Goal: Check status: Check status

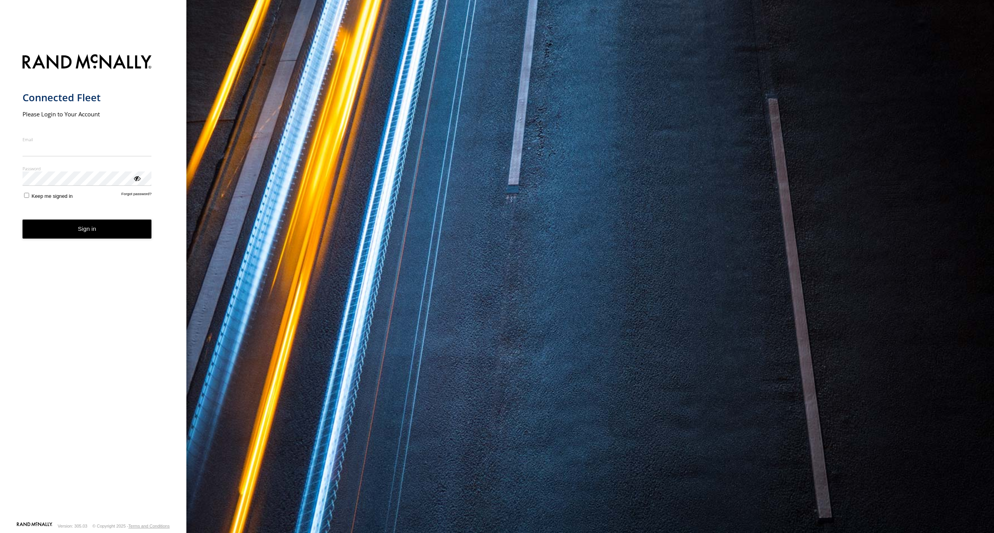
type input "**********"
click at [138, 237] on button "Sign in" at bounding box center [87, 229] width 129 height 19
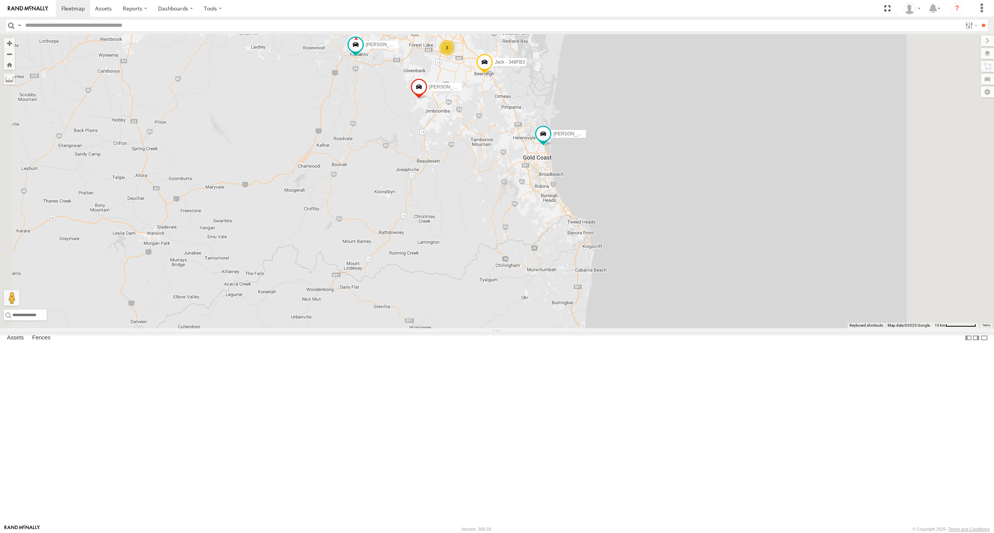
drag, startPoint x: 582, startPoint y: 182, endPoint x: 589, endPoint y: 296, distance: 114.3
click at [589, 295] on div "[PERSON_NAME] - 360NA6 [GEOGRAPHIC_DATA] [PERSON_NAME] - 842JY2 [PERSON_NAME] 3…" at bounding box center [497, 181] width 994 height 294
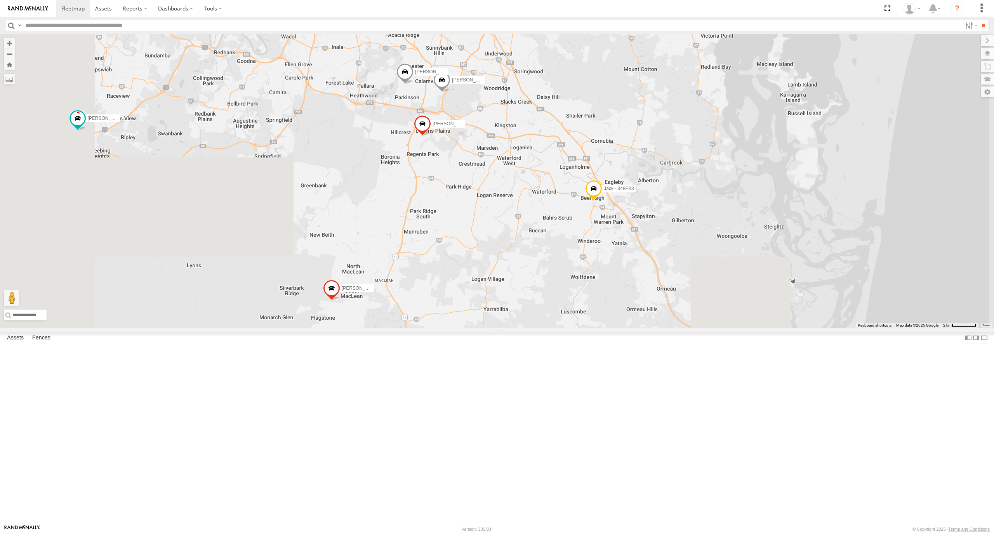
drag, startPoint x: 495, startPoint y: 158, endPoint x: 504, endPoint y: 236, distance: 79.3
click at [504, 236] on div "[PERSON_NAME] - 360NA6 [GEOGRAPHIC_DATA] [PERSON_NAME] - 842JY2 [PERSON_NAME] 3…" at bounding box center [497, 181] width 994 height 294
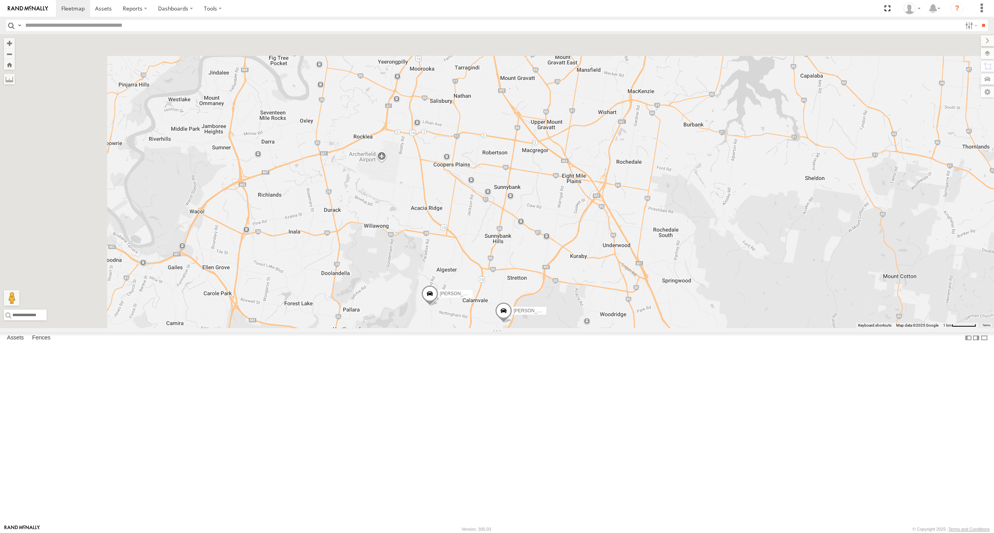
drag, startPoint x: 536, startPoint y: 132, endPoint x: 570, endPoint y: 368, distance: 238.5
click at [570, 328] on div "[PERSON_NAME] - 360NA6 [GEOGRAPHIC_DATA] [PERSON_NAME] - 842JY2 [PERSON_NAME] 3…" at bounding box center [497, 181] width 994 height 294
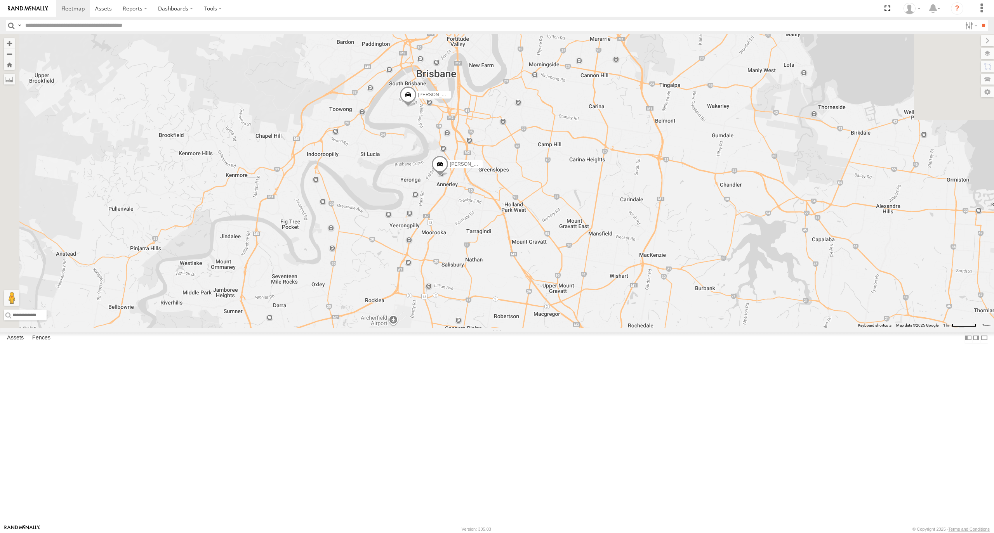
drag, startPoint x: 577, startPoint y: 241, endPoint x: 588, endPoint y: 372, distance: 130.9
click at [588, 328] on div "[PERSON_NAME] - 360NA6 [GEOGRAPHIC_DATA] [PERSON_NAME] - 842JY2 [PERSON_NAME] 3…" at bounding box center [497, 181] width 994 height 294
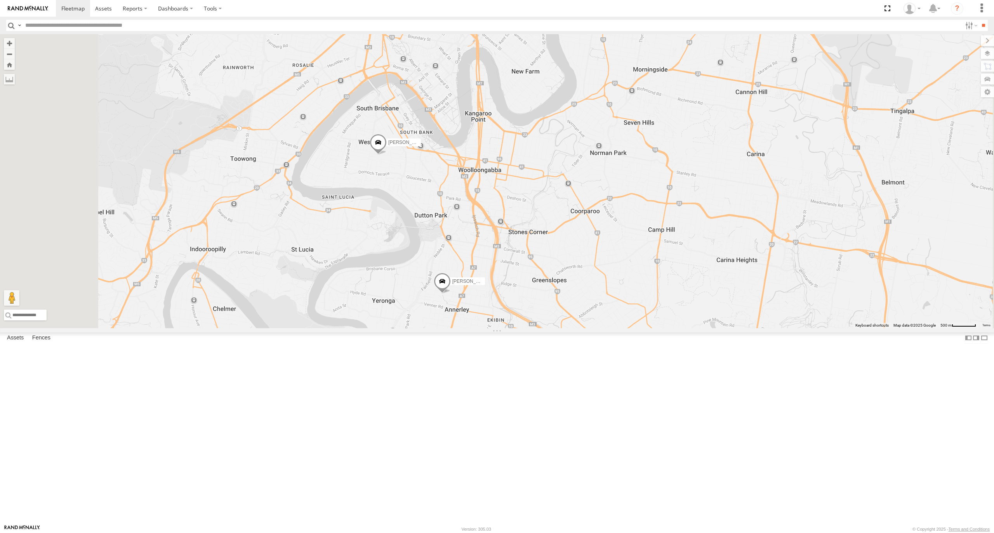
drag, startPoint x: 514, startPoint y: 260, endPoint x: 522, endPoint y: 275, distance: 17.0
click at [522, 275] on div "[PERSON_NAME] - 360NA6 [GEOGRAPHIC_DATA] [PERSON_NAME] - 842JY2 [PERSON_NAME] 3…" at bounding box center [497, 181] width 994 height 294
click at [451, 294] on span at bounding box center [442, 283] width 17 height 21
click at [547, 328] on div "[PERSON_NAME] - 360NA6 [GEOGRAPHIC_DATA] [PERSON_NAME] - 842JY2 [PERSON_NAME] 3…" at bounding box center [497, 181] width 994 height 294
click at [451, 294] on span at bounding box center [442, 283] width 17 height 21
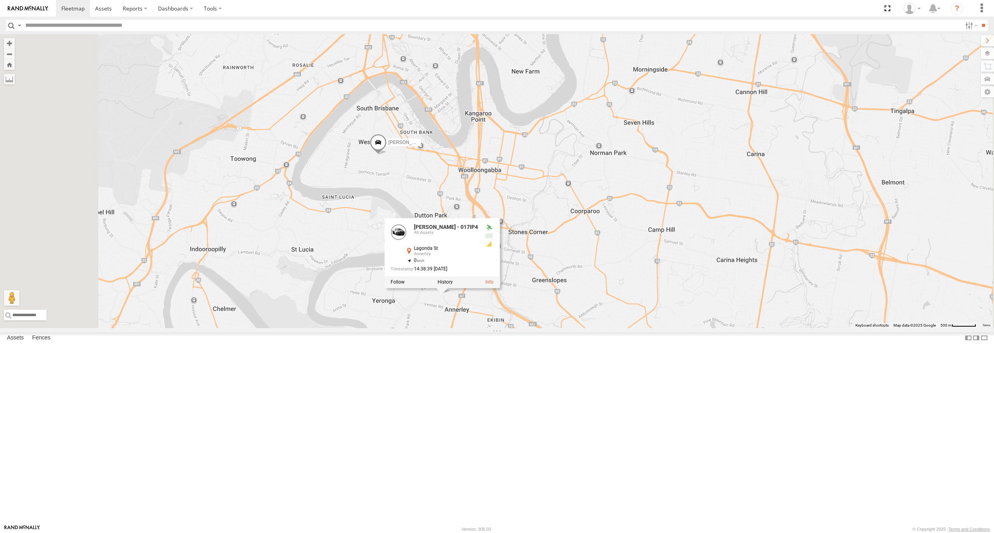
drag, startPoint x: 539, startPoint y: 417, endPoint x: 527, endPoint y: 381, distance: 37.6
click at [540, 328] on div "[PERSON_NAME] - 360NA6 [GEOGRAPHIC_DATA] [PERSON_NAME] - 842JY2 [PERSON_NAME] 3…" at bounding box center [497, 181] width 994 height 294
click at [387, 155] on span at bounding box center [378, 144] width 17 height 21
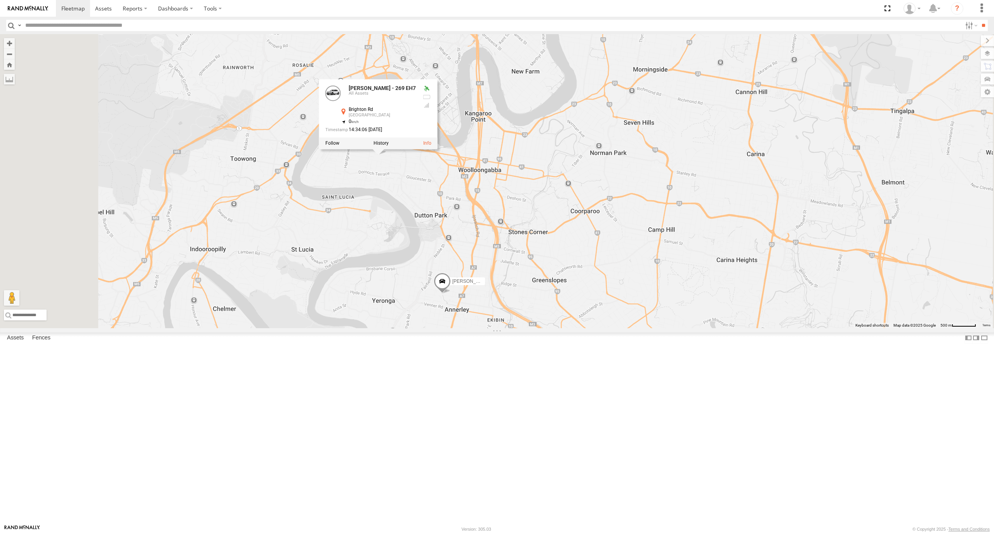
click at [505, 283] on div "[PERSON_NAME] - 360NA6 [GEOGRAPHIC_DATA] [GEOGRAPHIC_DATA][PERSON_NAME] - 842JY…" at bounding box center [497, 181] width 994 height 294
drag, startPoint x: 512, startPoint y: 294, endPoint x: 471, endPoint y: 261, distance: 52.7
click at [471, 261] on div "[PERSON_NAME] - 360NA6 [GEOGRAPHIC_DATA] [PERSON_NAME] - 842JY2 [PERSON_NAME] 3…" at bounding box center [497, 181] width 994 height 294
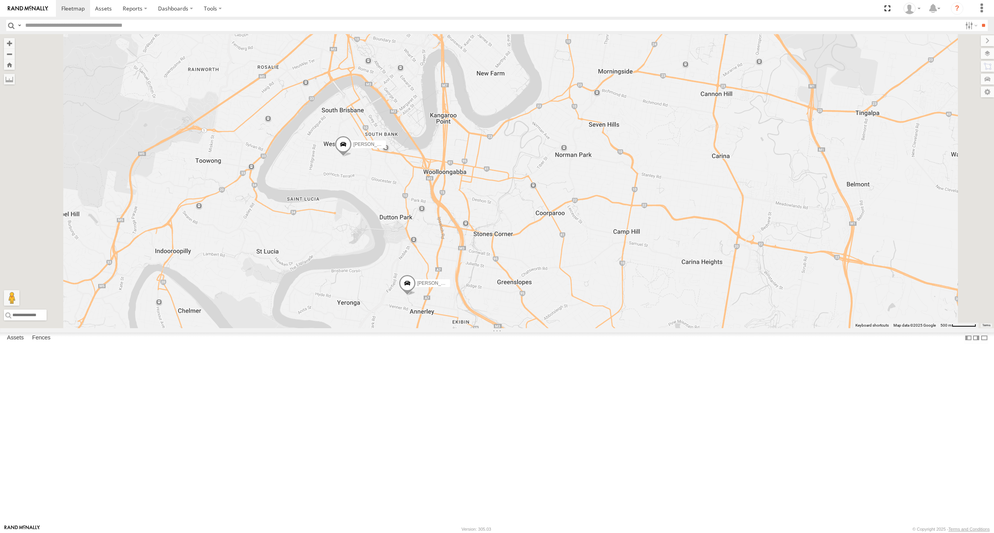
drag, startPoint x: 521, startPoint y: 280, endPoint x: 488, endPoint y: 282, distance: 33.4
click at [488, 282] on div "[PERSON_NAME] - 360NA6 [GEOGRAPHIC_DATA] [PERSON_NAME] - 842JY2 [PERSON_NAME] 3…" at bounding box center [497, 181] width 994 height 294
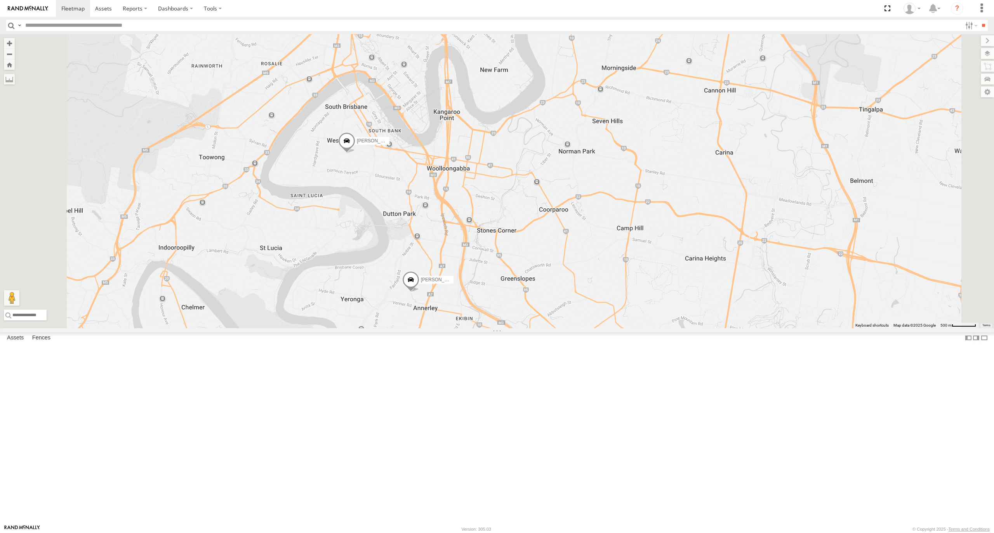
drag, startPoint x: 464, startPoint y: 313, endPoint x: 468, endPoint y: 308, distance: 6.3
click at [468, 308] on div "[PERSON_NAME] - 360NA6 [GEOGRAPHIC_DATA] [PERSON_NAME] - 842JY2 [PERSON_NAME] 3…" at bounding box center [497, 181] width 994 height 294
